Goal: Contribute content: Add original content to the website for others to see

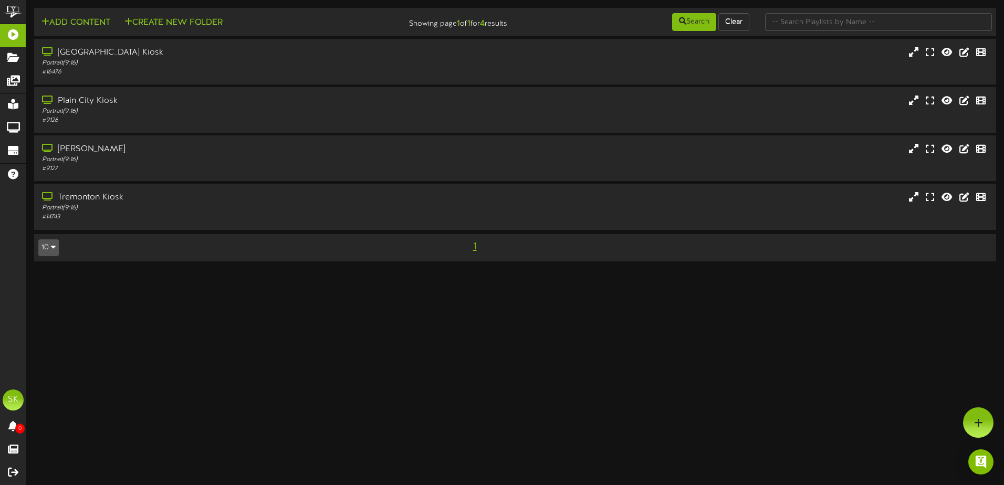
click at [87, 15] on div "Add Content Create New Folder" at bounding box center [191, 21] width 323 height 18
click at [91, 22] on button "Add Content" at bounding box center [75, 22] width 75 height 13
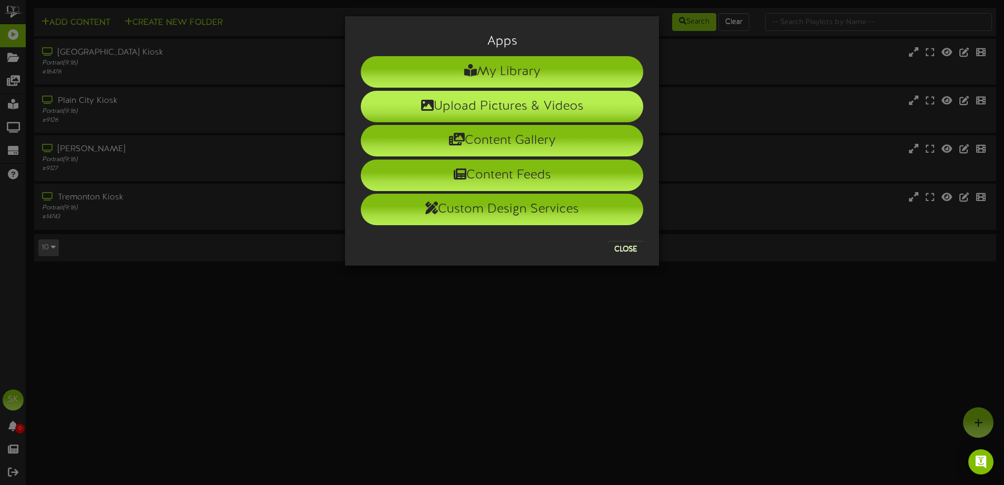
click at [507, 104] on li "Upload Pictures & Videos" at bounding box center [502, 106] width 282 height 31
